Goal: Information Seeking & Learning: Learn about a topic

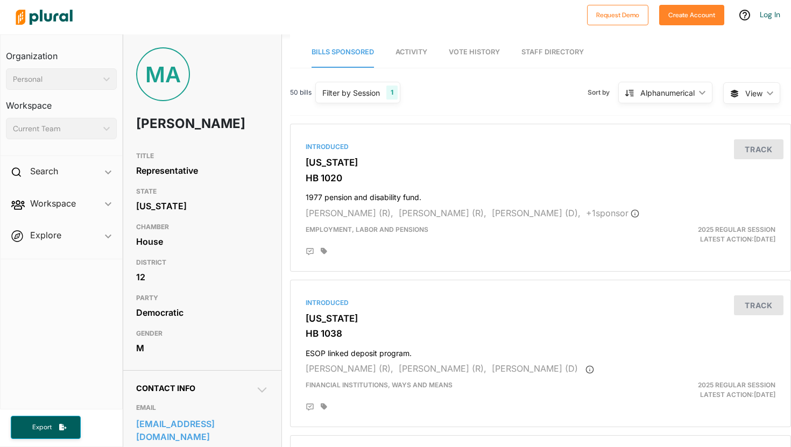
click at [408, 55] on span "Activity" at bounding box center [412, 52] width 32 height 8
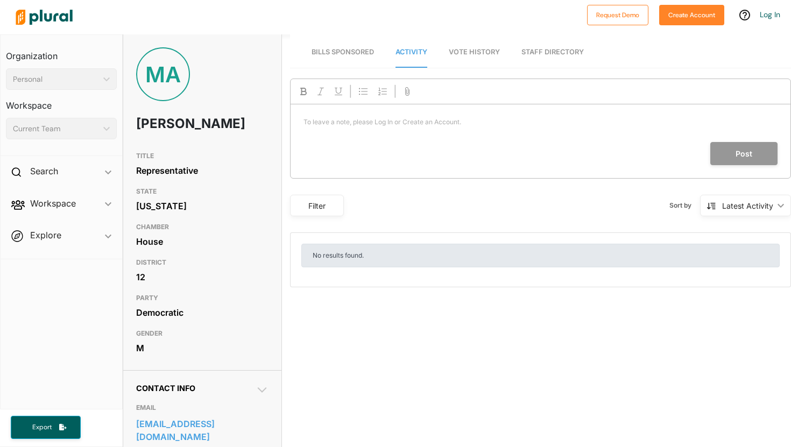
click at [459, 59] on link "Vote History" at bounding box center [474, 52] width 51 height 31
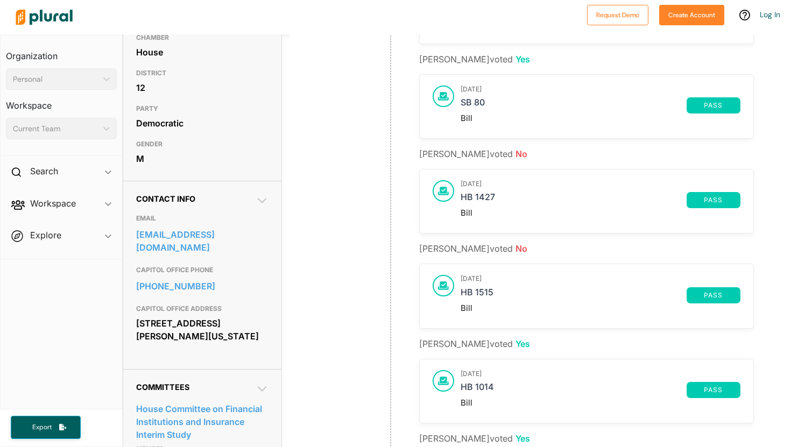
scroll to position [191, 0]
